Goal: Communication & Community: Answer question/provide support

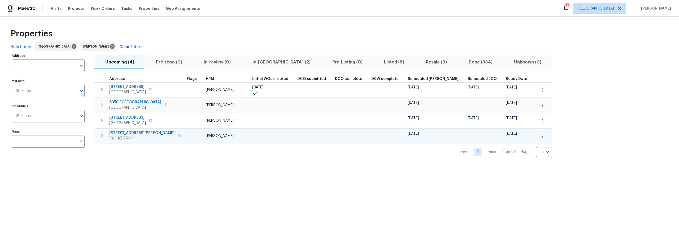
click at [540, 137] on icon "button" at bounding box center [542, 135] width 5 height 5
click at [475, 156] on p "Admin" at bounding box center [476, 157] width 11 height 6
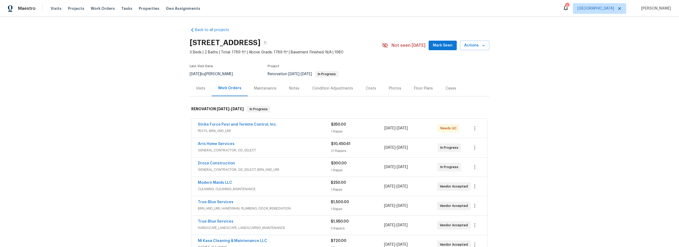
click at [301, 129] on span "PESTS, BRN_AND_LRR" at bounding box center [264, 130] width 133 height 5
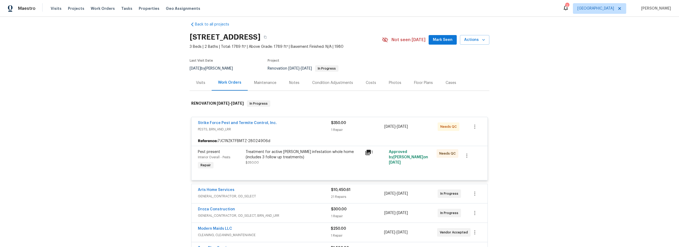
scroll to position [9, 0]
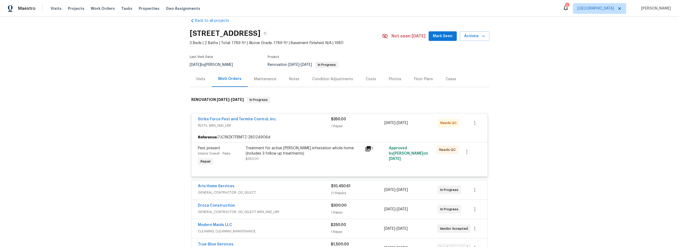
click at [306, 159] on div "Treatment for active roach infestation whole home (includes 3 follow up treatme…" at bounding box center [304, 153] width 116 height 16
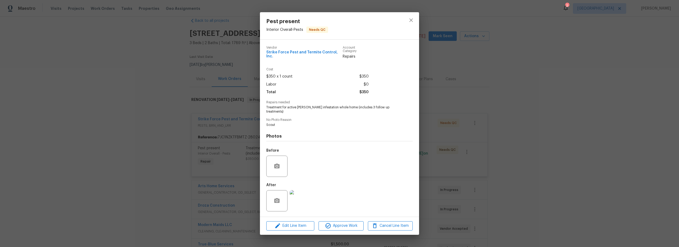
click at [301, 193] on img at bounding box center [300, 200] width 21 height 21
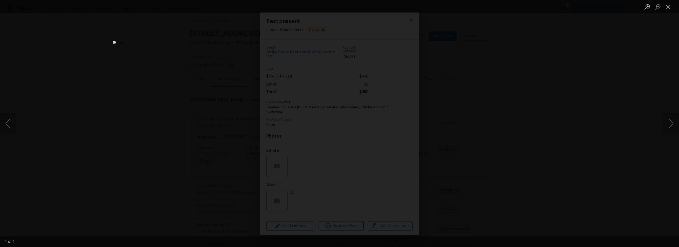
drag, startPoint x: 669, startPoint y: 8, endPoint x: 667, endPoint y: 10, distance: 3.0
click at [669, 8] on button "Close lightbox" at bounding box center [668, 6] width 11 height 9
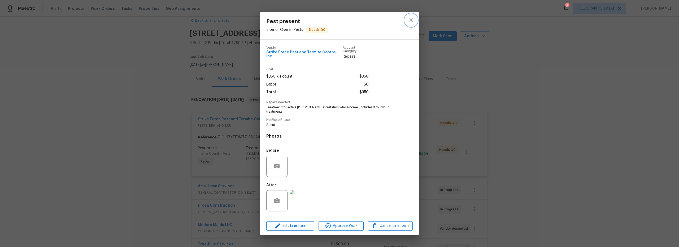
click at [412, 23] on icon "close" at bounding box center [411, 20] width 6 height 6
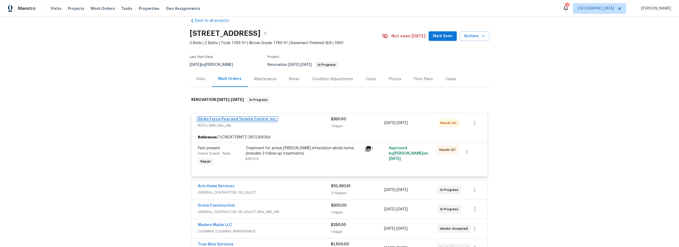
click at [254, 119] on link "Strike Force Pest and Termite Control, Inc." at bounding box center [237, 119] width 79 height 4
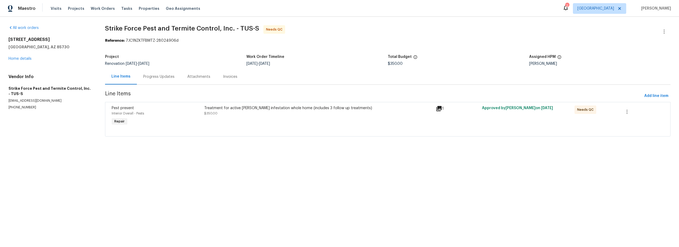
click at [164, 78] on div "Progress Updates" at bounding box center [158, 76] width 31 height 5
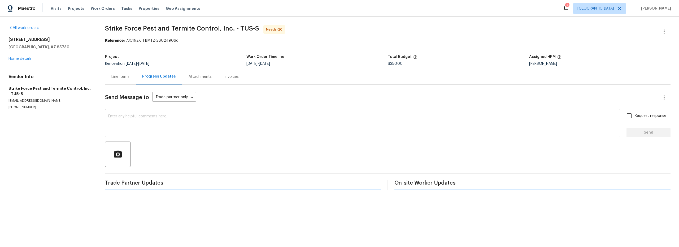
click at [149, 122] on textarea at bounding box center [362, 123] width 509 height 19
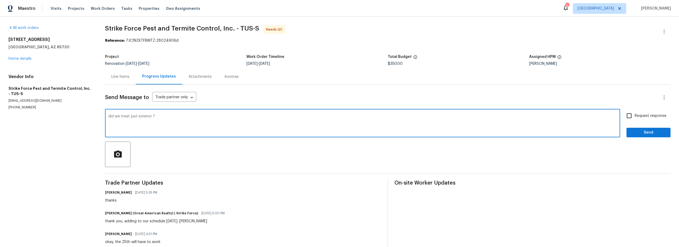
type textarea "did we treat just exterior ?"
click at [628, 117] on input "Request response" at bounding box center [629, 115] width 11 height 11
checkbox input "true"
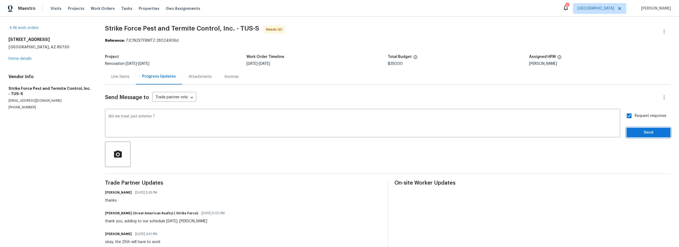
click at [637, 129] on button "Send" at bounding box center [649, 133] width 44 height 10
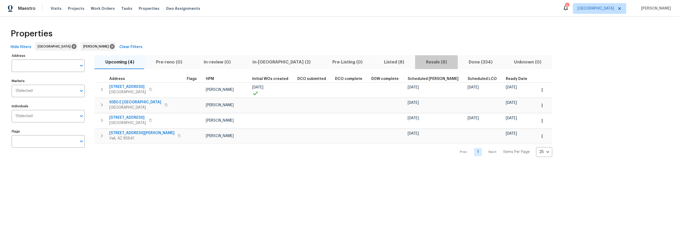
click at [418, 62] on span "Resale (9)" at bounding box center [436, 61] width 36 height 7
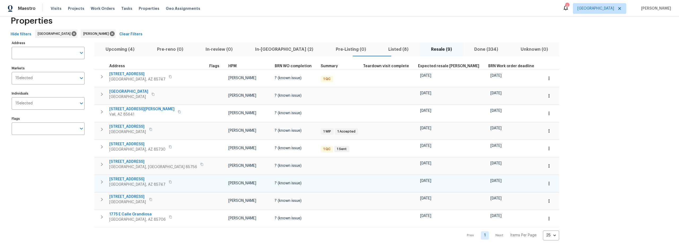
scroll to position [19, 0]
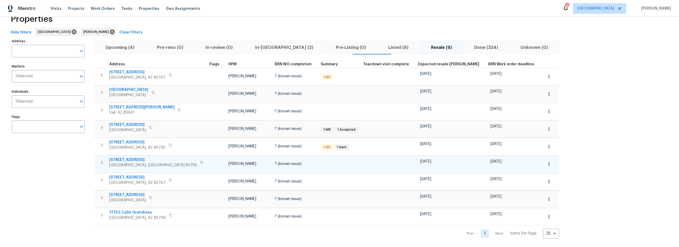
click at [546, 161] on icon "button" at bounding box center [548, 163] width 5 height 5
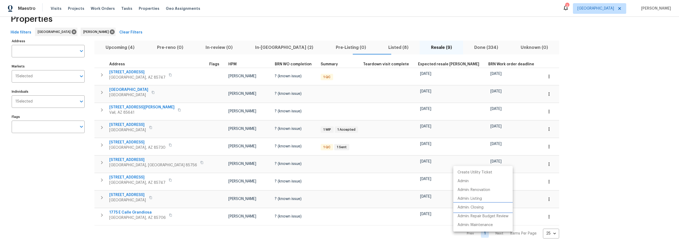
click at [476, 208] on p "Admin: Closing" at bounding box center [471, 208] width 26 height 6
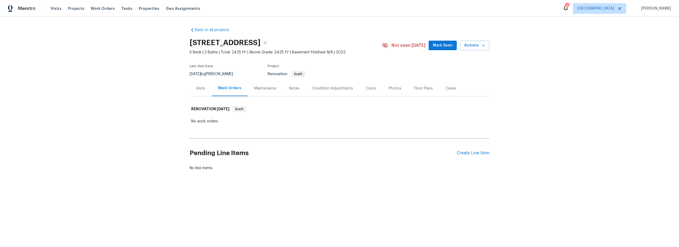
click at [201, 89] on div "Visits" at bounding box center [200, 88] width 9 height 5
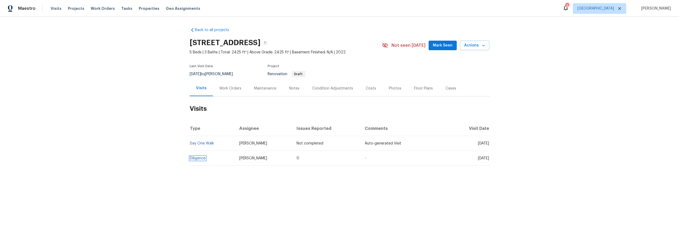
click at [195, 157] on link "Diligence" at bounding box center [198, 158] width 16 height 4
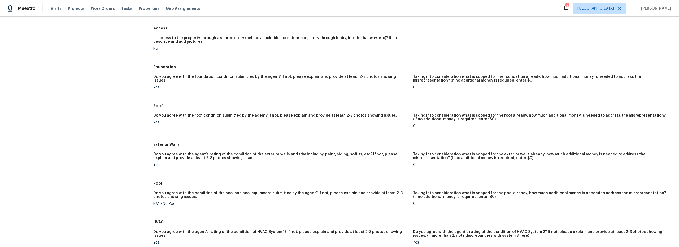
scroll to position [69, 0]
